Goal: Task Accomplishment & Management: Manage account settings

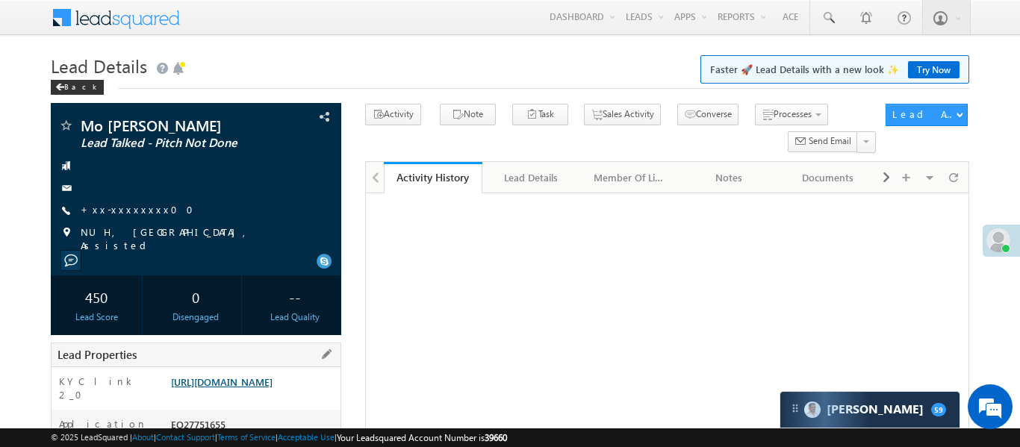
click at [245, 376] on link "[URL][DOMAIN_NAME]" at bounding box center [222, 382] width 102 height 13
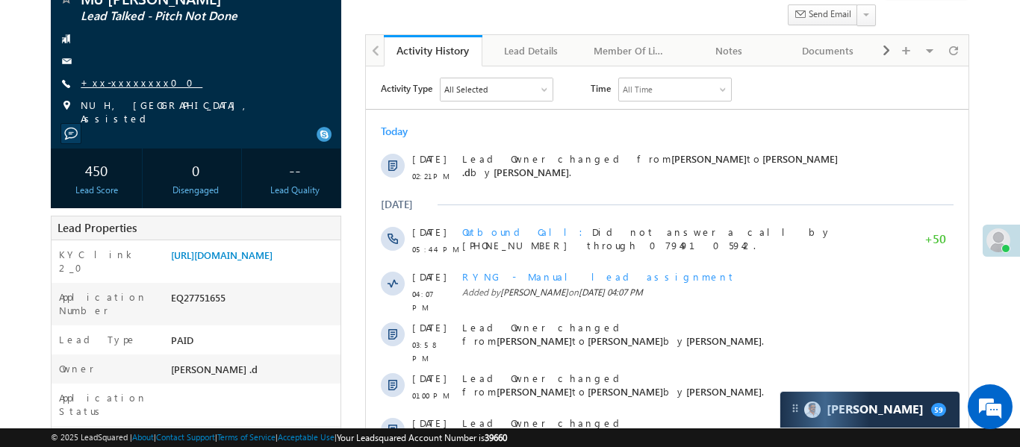
click at [111, 78] on link "+xx-xxxxxxxx00" at bounding box center [142, 82] width 122 height 13
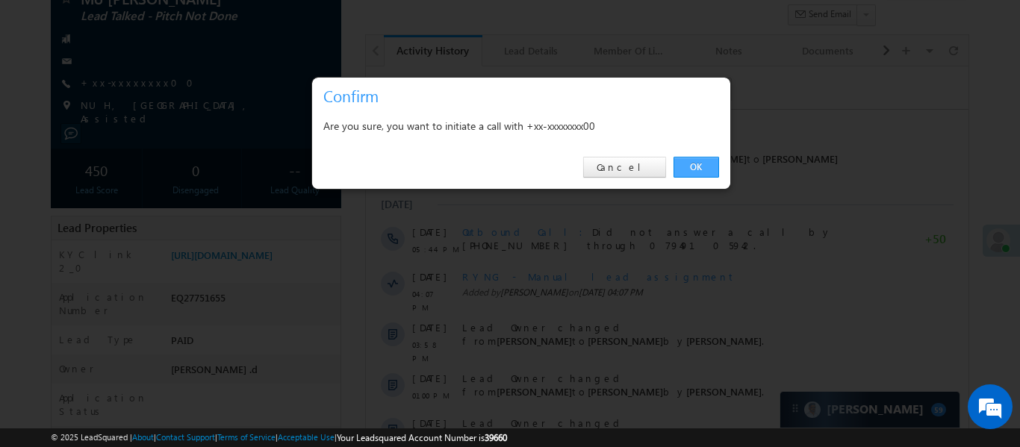
drag, startPoint x: 699, startPoint y: 164, endPoint x: 255, endPoint y: 52, distance: 458.2
click at [699, 164] on link "OK" at bounding box center [696, 167] width 46 height 21
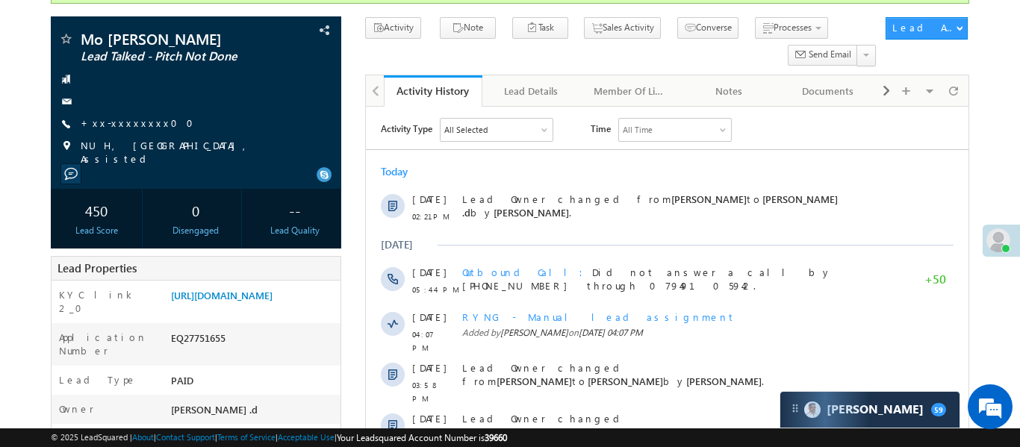
scroll to position [167, 0]
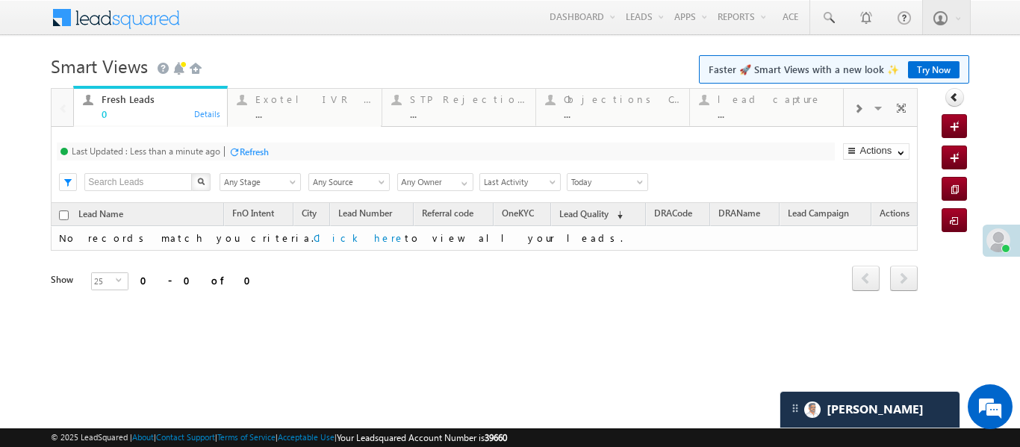
click at [859, 105] on span at bounding box center [857, 109] width 9 height 12
click at [852, 108] on div at bounding box center [858, 108] width 28 height 34
click at [757, 122] on link "Coded Today ... Details" at bounding box center [766, 106] width 155 height 40
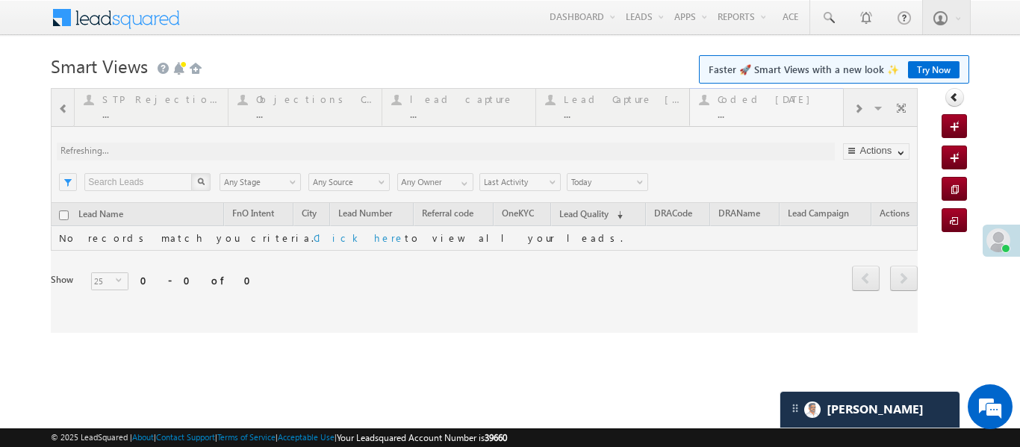
click at [757, 122] on div at bounding box center [484, 210] width 867 height 245
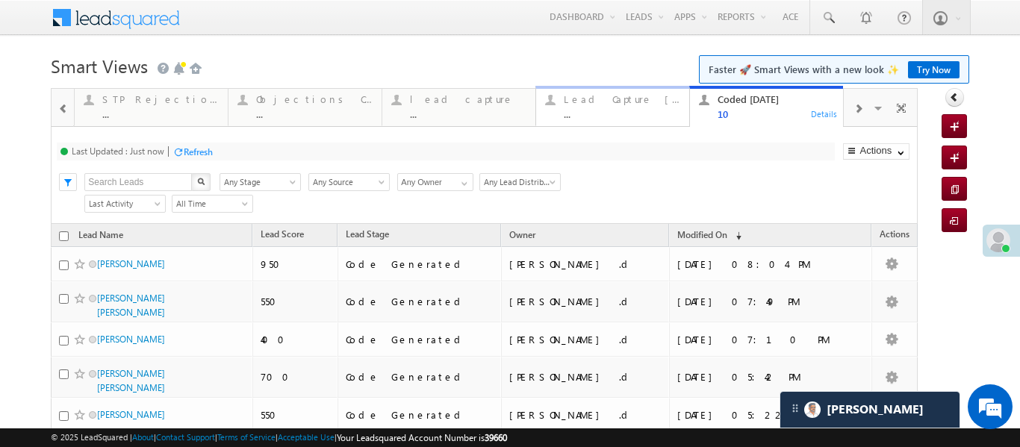
click at [591, 108] on div "..." at bounding box center [622, 113] width 116 height 11
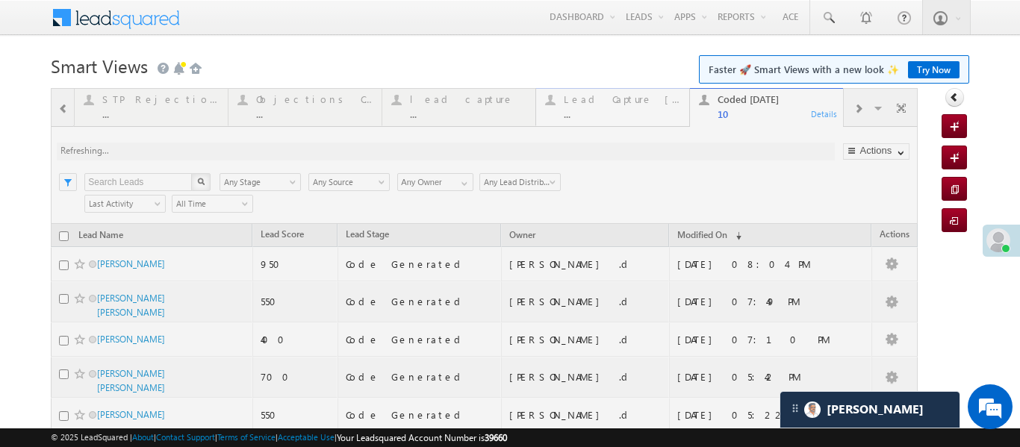
click at [591, 108] on div at bounding box center [484, 404] width 867 height 633
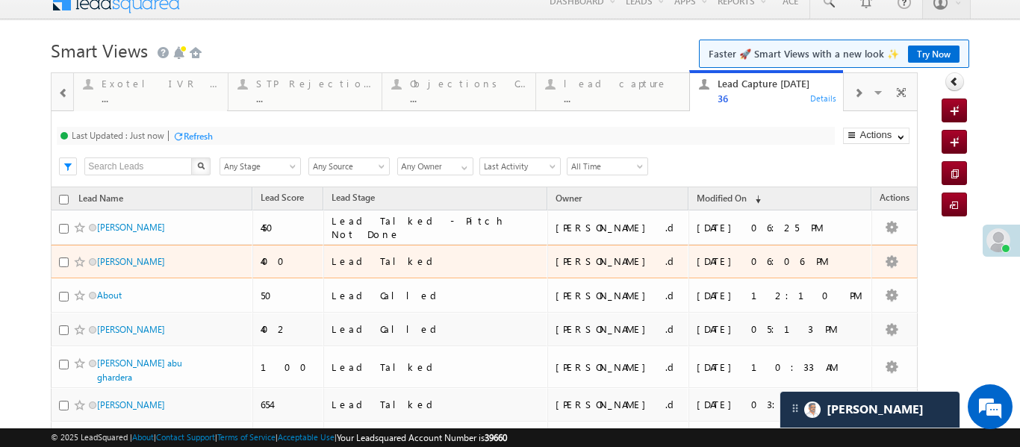
scroll to position [23, 0]
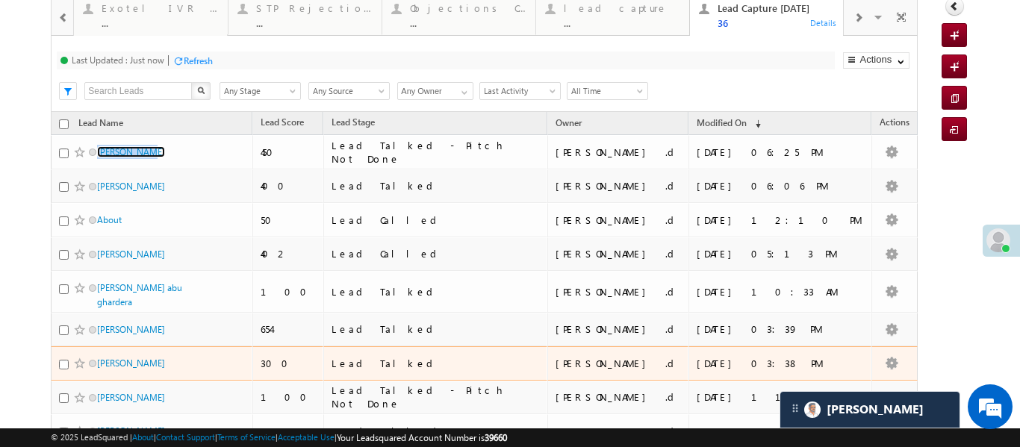
scroll to position [0, 0]
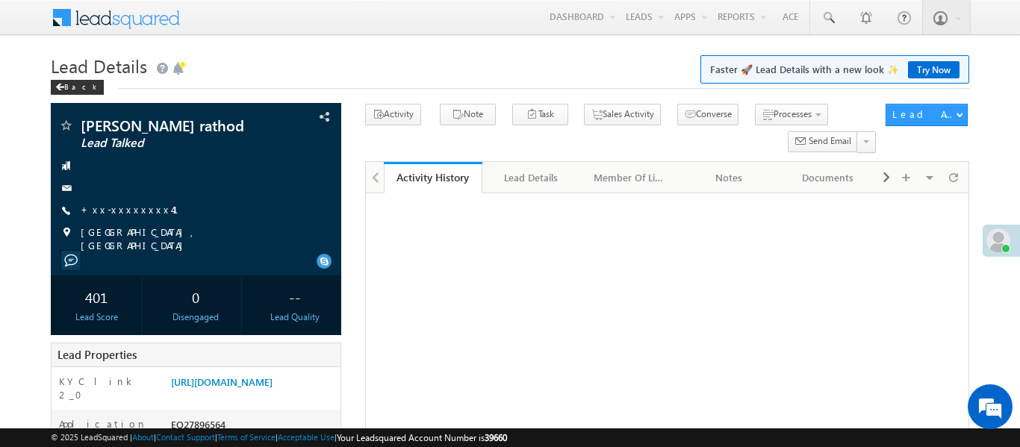
click at [122, 207] on link "+xx-xxxxxxxx41" at bounding box center [139, 209] width 116 height 13
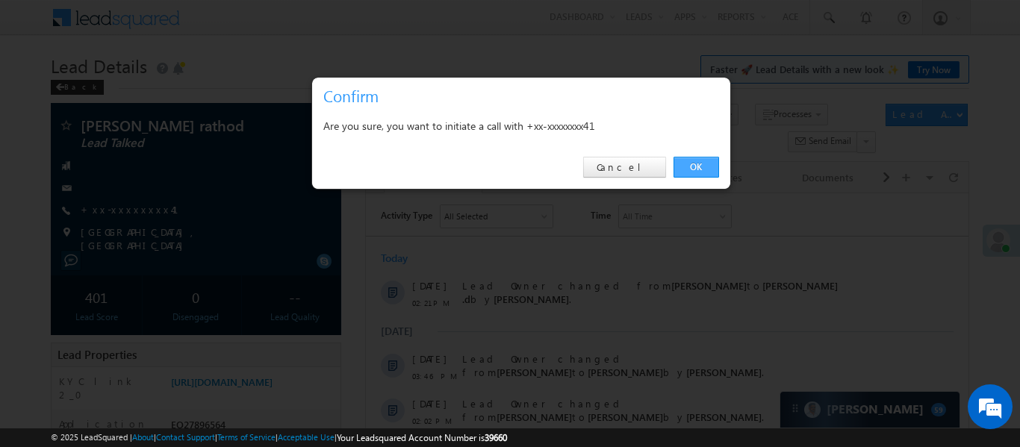
click at [703, 160] on link "OK" at bounding box center [696, 167] width 46 height 21
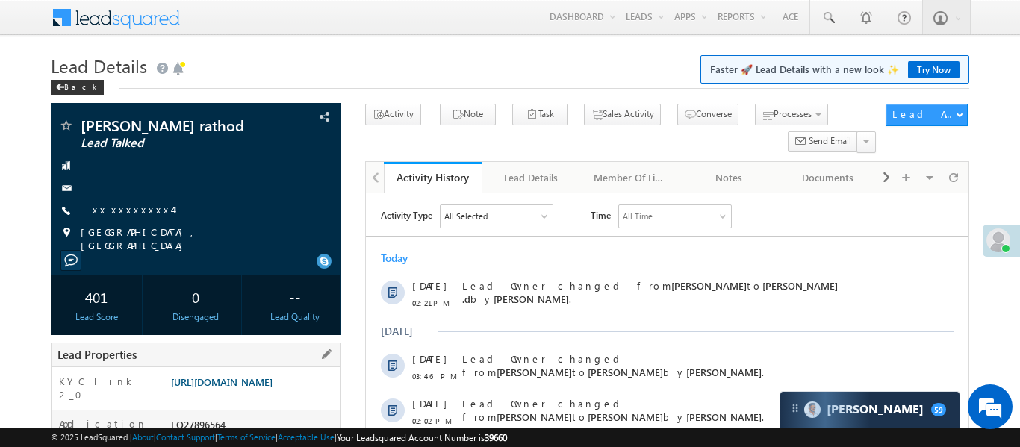
click at [270, 388] on link "https://angelbroking1-pk3em7sa.customui-test.leadsquared.com?leadId=313faad0-63…" at bounding box center [222, 382] width 102 height 13
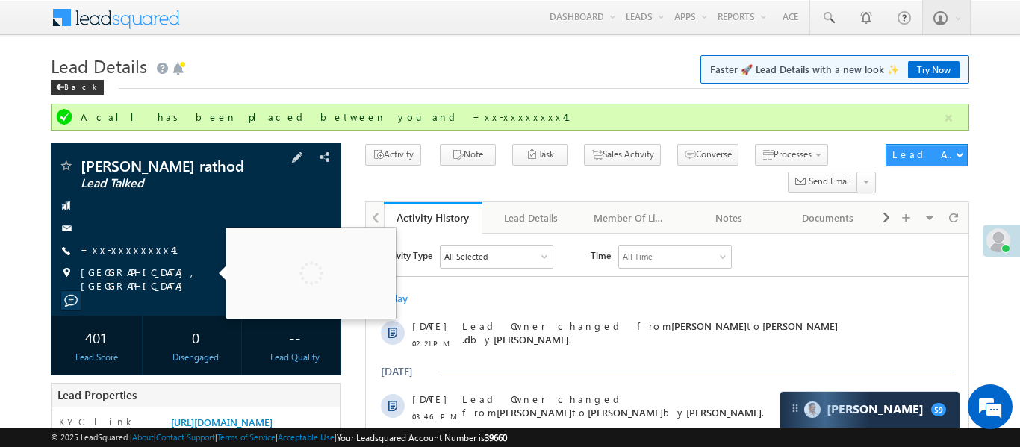
click at [132, 227] on div at bounding box center [196, 228] width 276 height 15
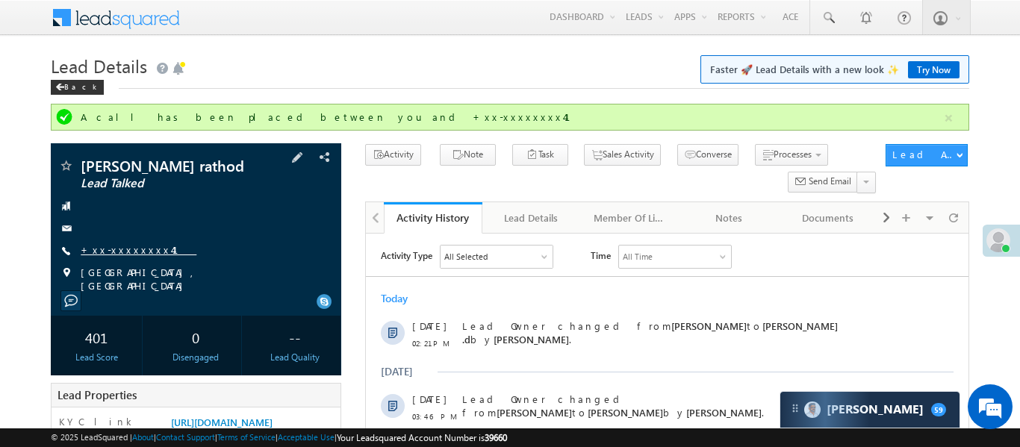
click at [134, 251] on link "+xx-xxxxxxxx41" at bounding box center [139, 249] width 116 height 13
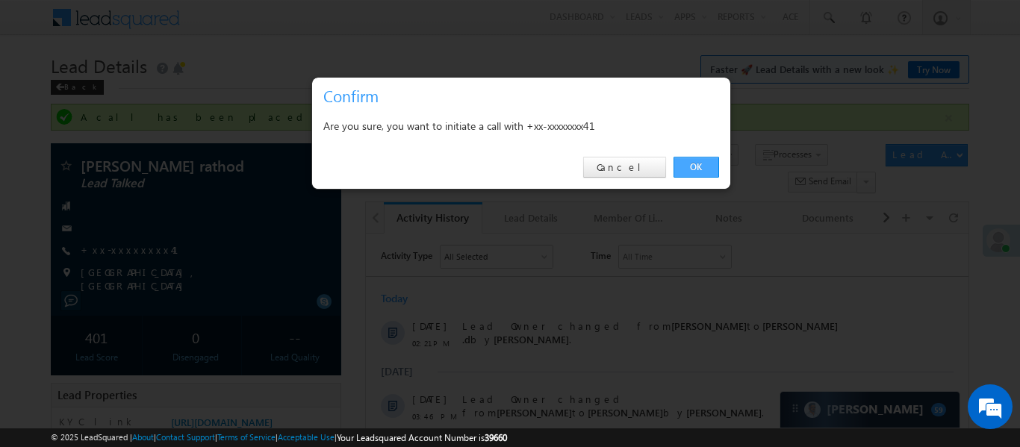
click at [697, 171] on link "OK" at bounding box center [696, 167] width 46 height 21
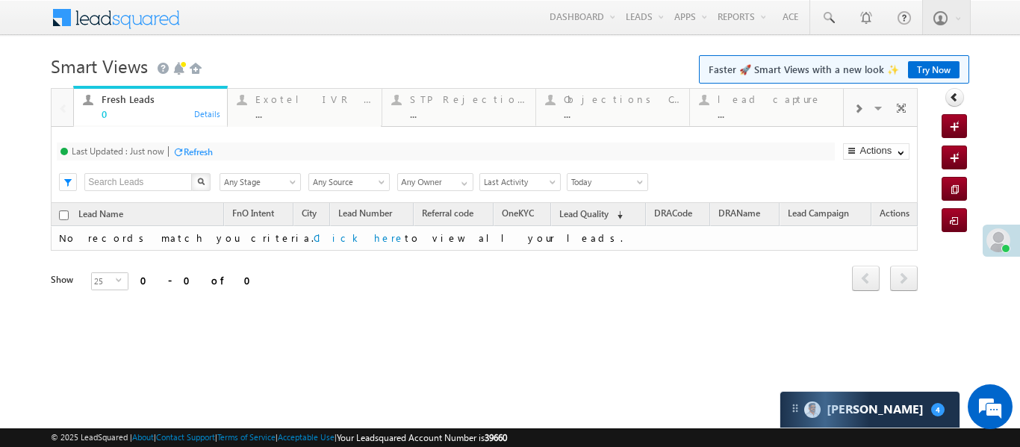
click at [867, 109] on div at bounding box center [858, 108] width 28 height 34
drag, startPoint x: 832, startPoint y: 107, endPoint x: 863, endPoint y: 139, distance: 44.9
click at [860, 107] on span at bounding box center [857, 109] width 9 height 12
drag, startPoint x: 662, startPoint y: 119, endPoint x: 523, endPoint y: 109, distance: 139.3
click at [652, 113] on div "..." at bounding box center [622, 113] width 116 height 11
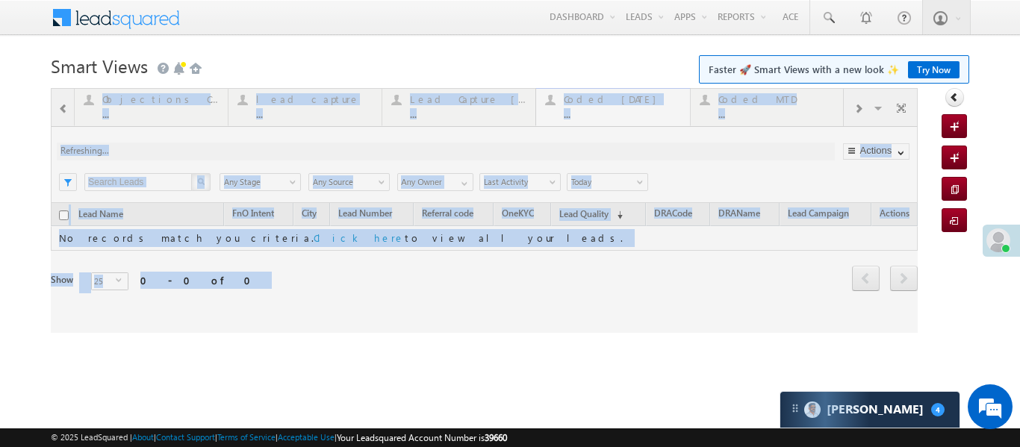
click at [652, 113] on div at bounding box center [484, 210] width 867 height 245
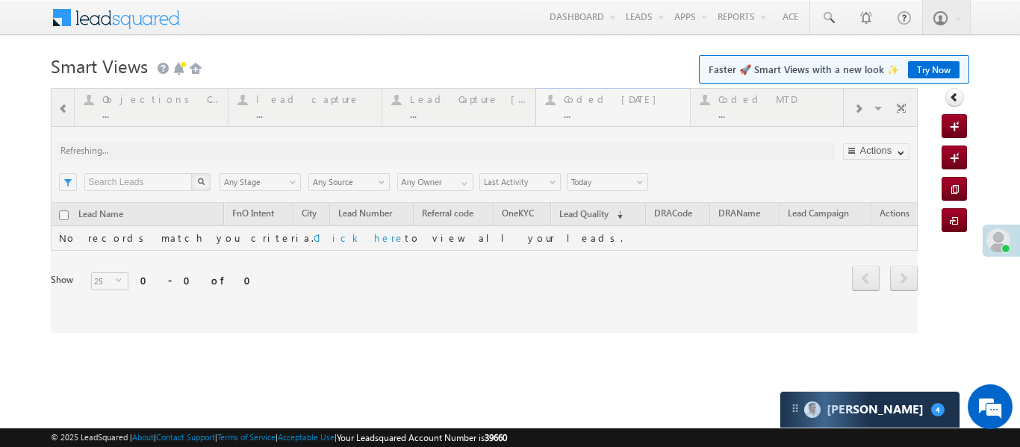
click at [652, 113] on div at bounding box center [484, 210] width 867 height 245
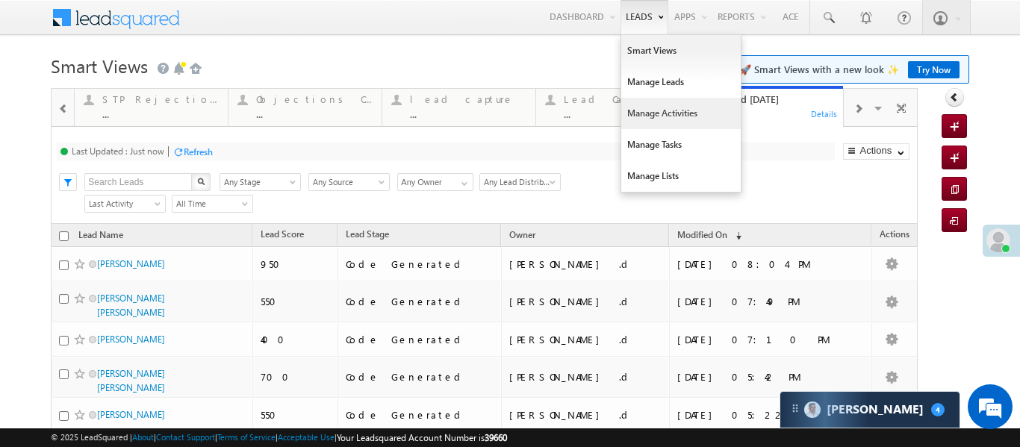
click at [647, 103] on link "Manage Activities" at bounding box center [680, 113] width 119 height 31
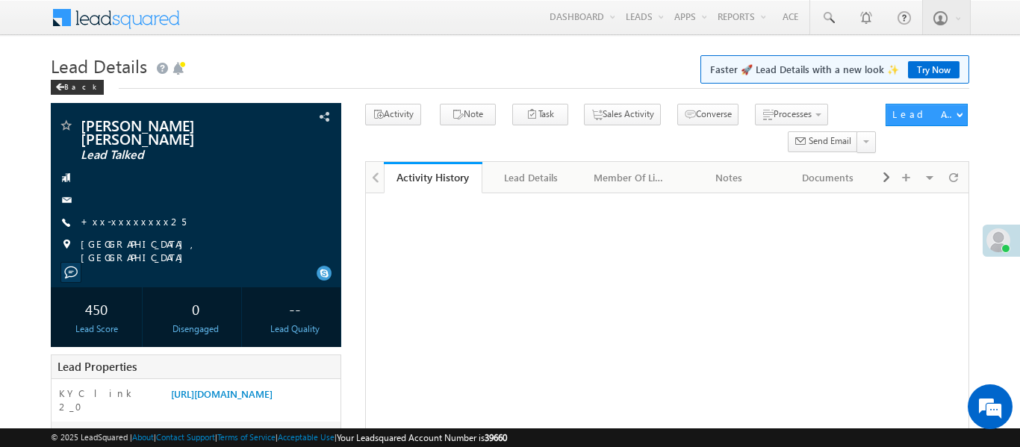
click at [125, 215] on link "+xx-xxxxxxxx25" at bounding box center [133, 221] width 105 height 13
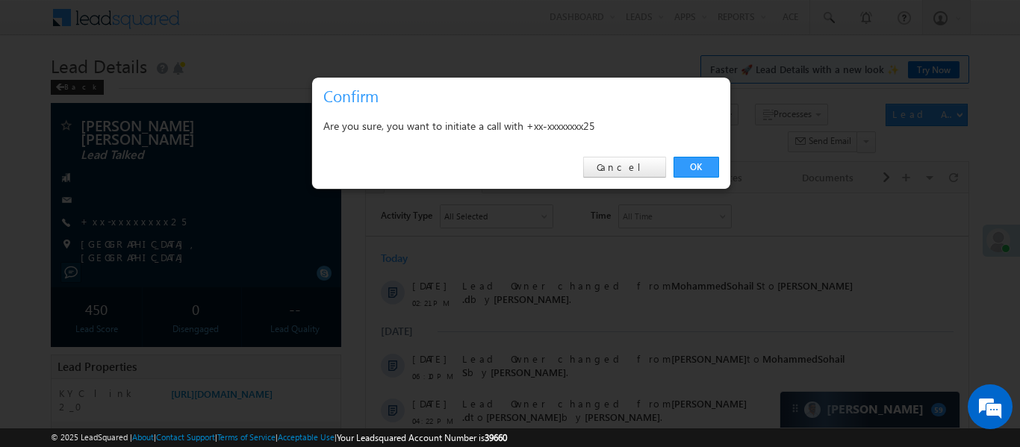
click at [698, 152] on div "OK Cancel" at bounding box center [521, 167] width 418 height 43
click at [692, 163] on link "OK" at bounding box center [696, 167] width 46 height 21
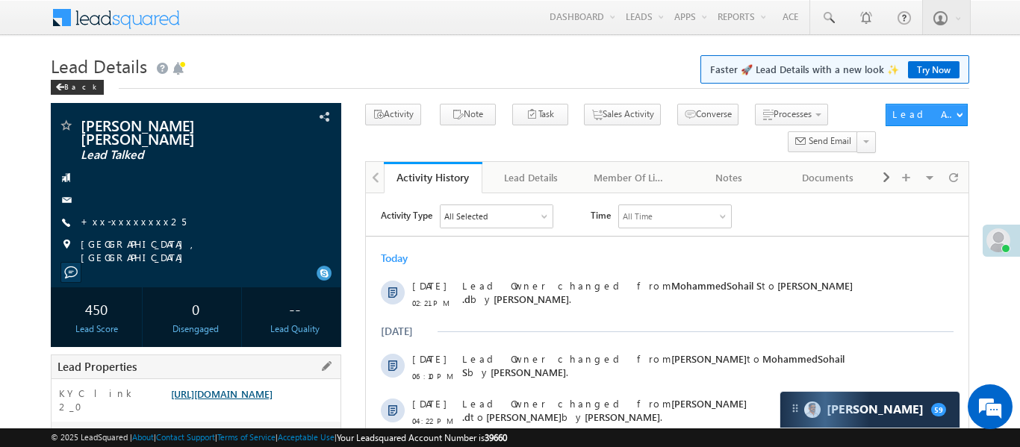
scroll to position [7027, 0]
click at [273, 388] on link "https://angelbroking1-pk3em7sa.customui-test.leadsquared.com?leadId=0e6e7fb1-b3…" at bounding box center [222, 394] width 102 height 13
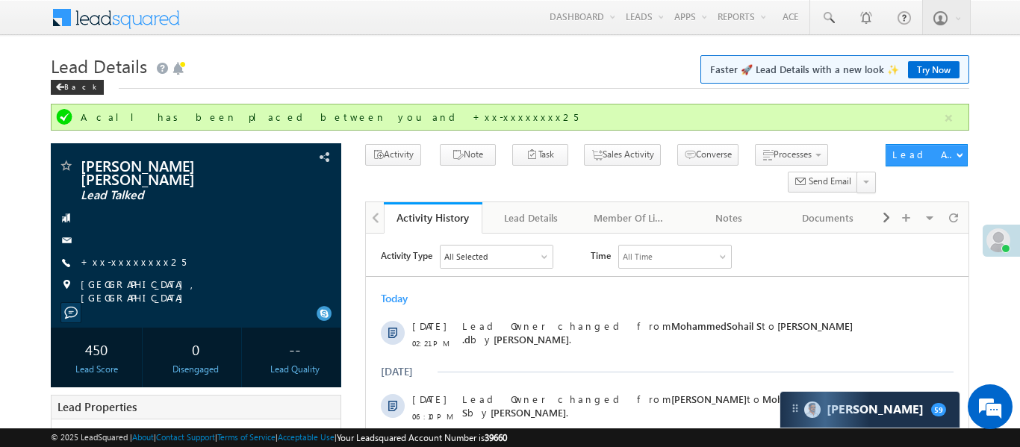
scroll to position [0, 0]
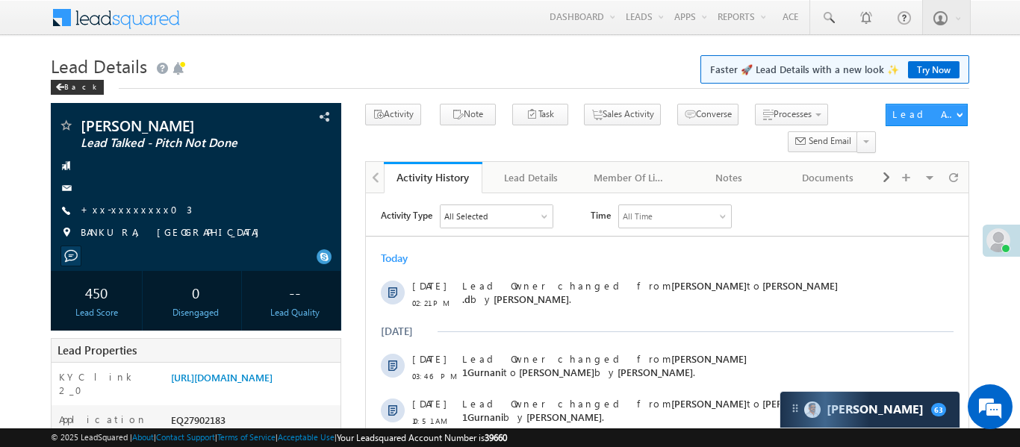
scroll to position [7189, 0]
click at [620, 77] on h1 "Lead Details Faster 🚀 Lead Details with a new look ✨ Try Now" at bounding box center [510, 64] width 918 height 29
click at [273, 384] on link "https://angelbroking1-pk3em7sa.customui-test.leadsquared.com?leadId=c09a3f13-e5…" at bounding box center [222, 377] width 102 height 13
click at [134, 211] on link "+xx-xxxxxxxx03" at bounding box center [136, 209] width 111 height 13
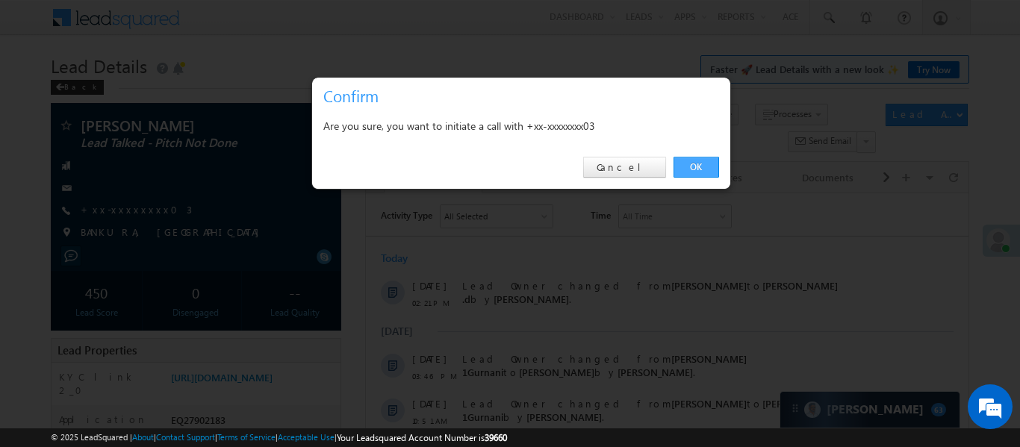
drag, startPoint x: 707, startPoint y: 167, endPoint x: 370, endPoint y: 24, distance: 366.0
click at [707, 167] on link "OK" at bounding box center [696, 167] width 46 height 21
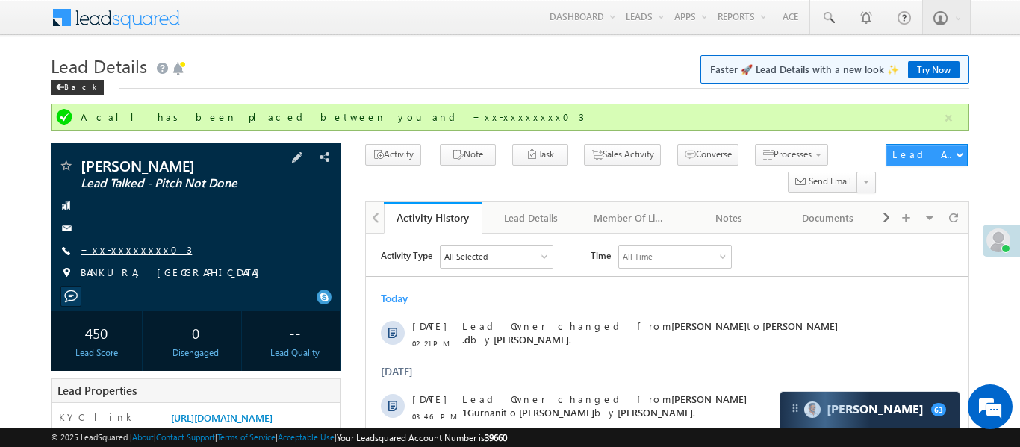
click at [123, 254] on link "+xx-xxxxxxxx03" at bounding box center [136, 249] width 111 height 13
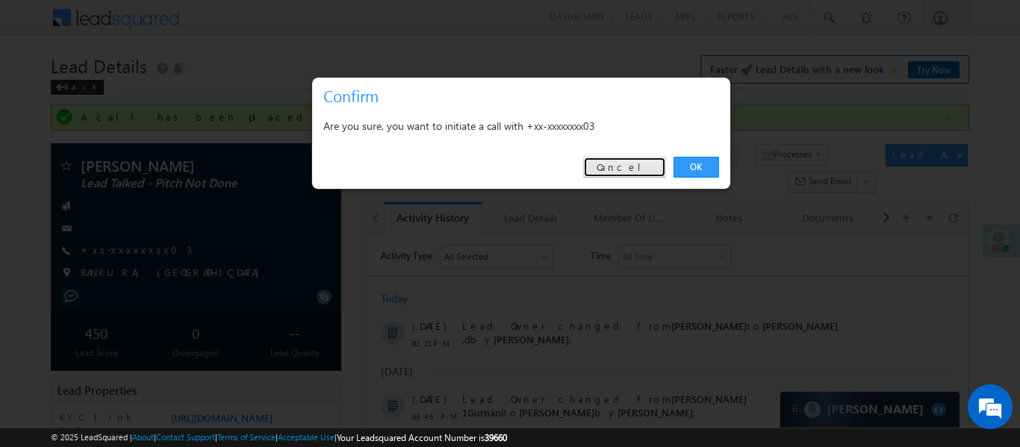
click at [638, 175] on link "Cancel" at bounding box center [624, 167] width 83 height 21
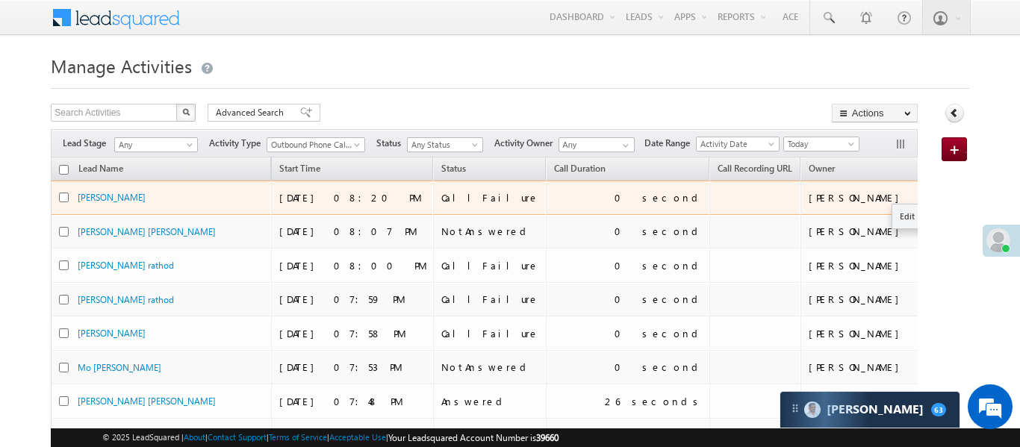
click at [952, 197] on button "button" at bounding box center [959, 197] width 15 height 15
click at [892, 208] on link "Edit" at bounding box center [929, 217] width 75 height 18
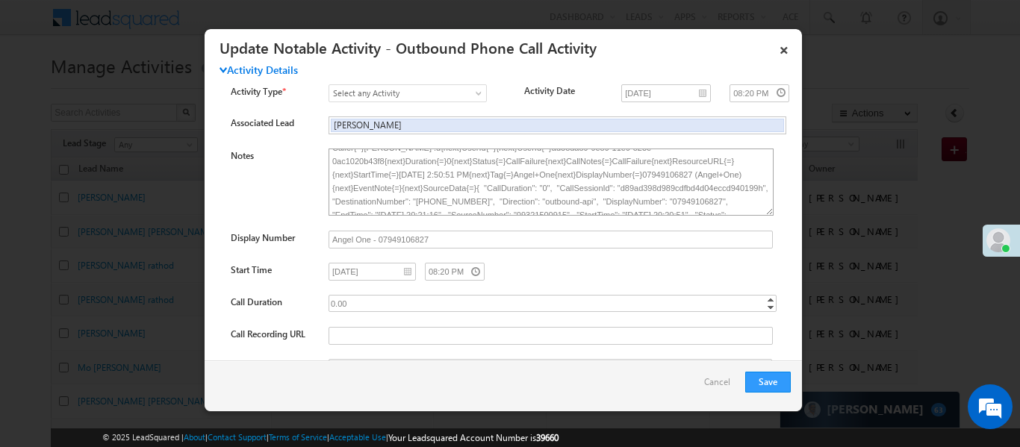
scroll to position [16, 0]
